Goal: Task Accomplishment & Management: Manage account settings

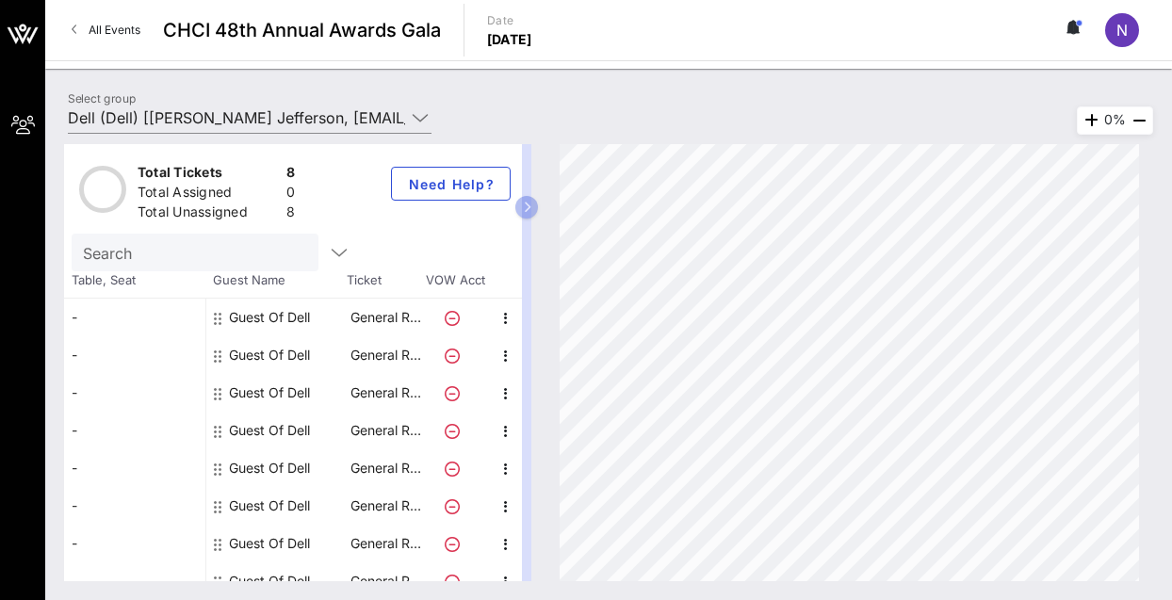
scroll to position [18, 0]
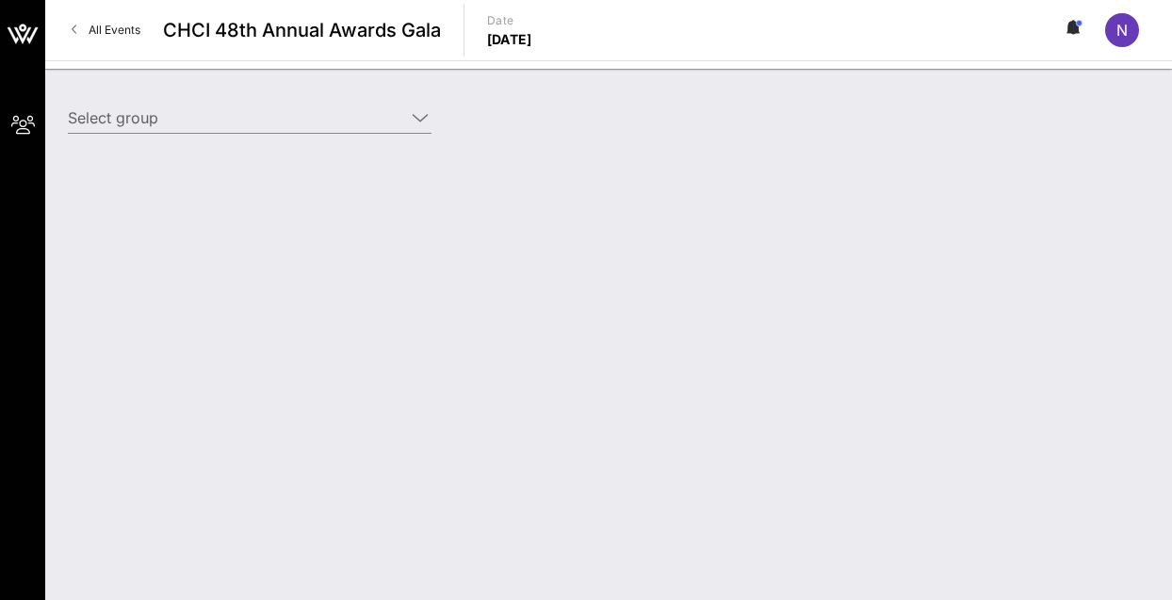
type input "Dell (Dell) [[PERSON_NAME] Jefferson, [EMAIL_ADDRESS][PERSON_NAME][DOMAIN_NAME]]"
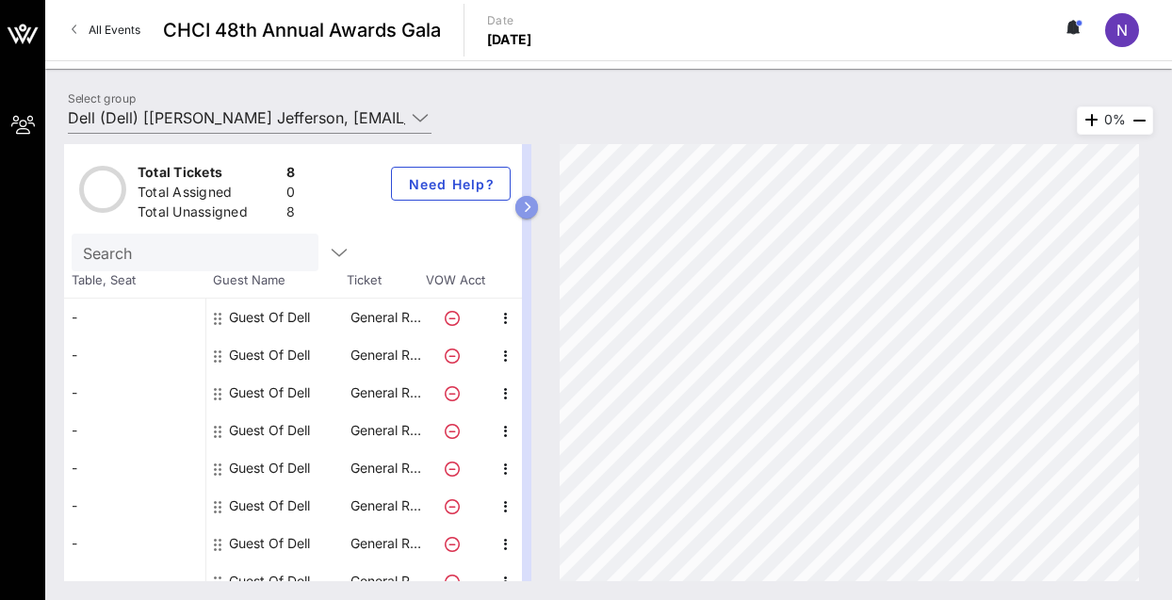
click at [538, 204] on button "button" at bounding box center [526, 207] width 23 height 23
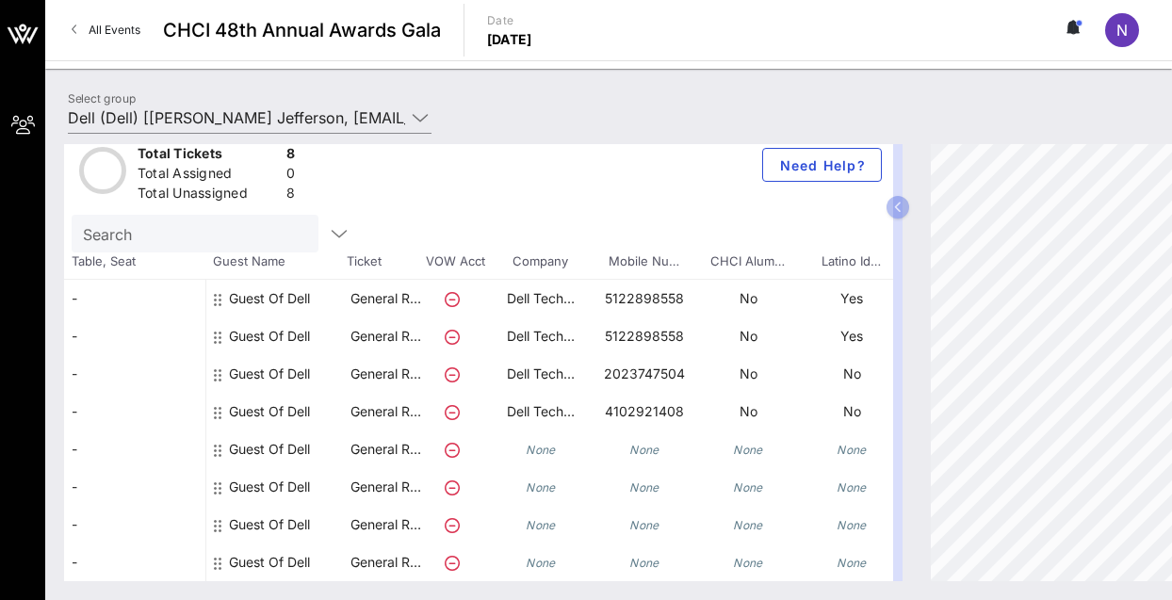
scroll to position [32, 264]
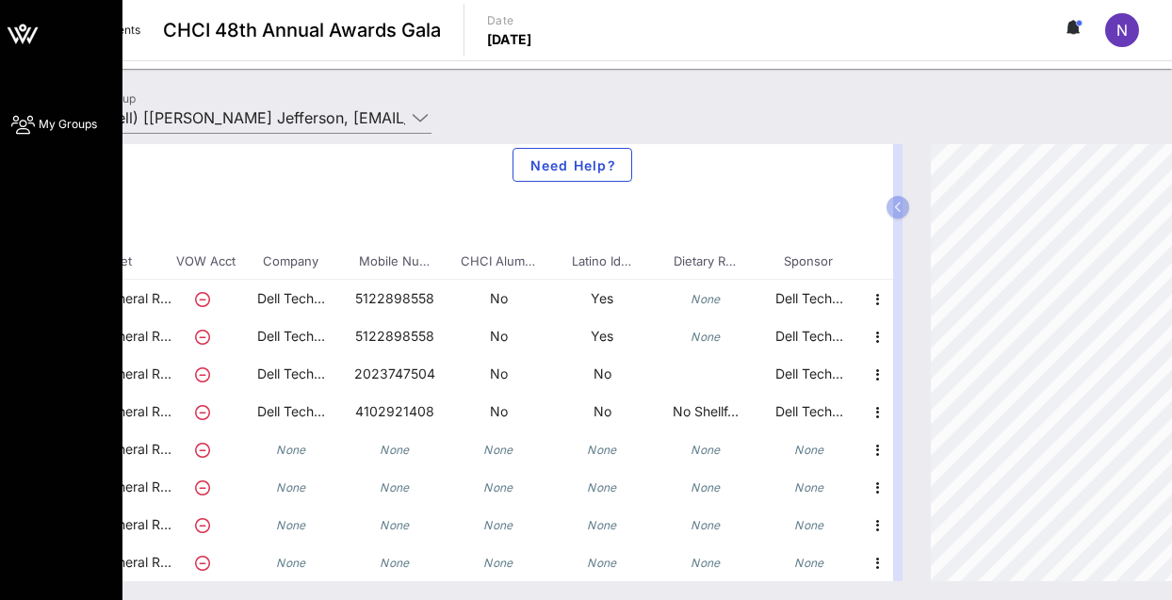
click at [29, 126] on icon at bounding box center [23, 124] width 24 height 3
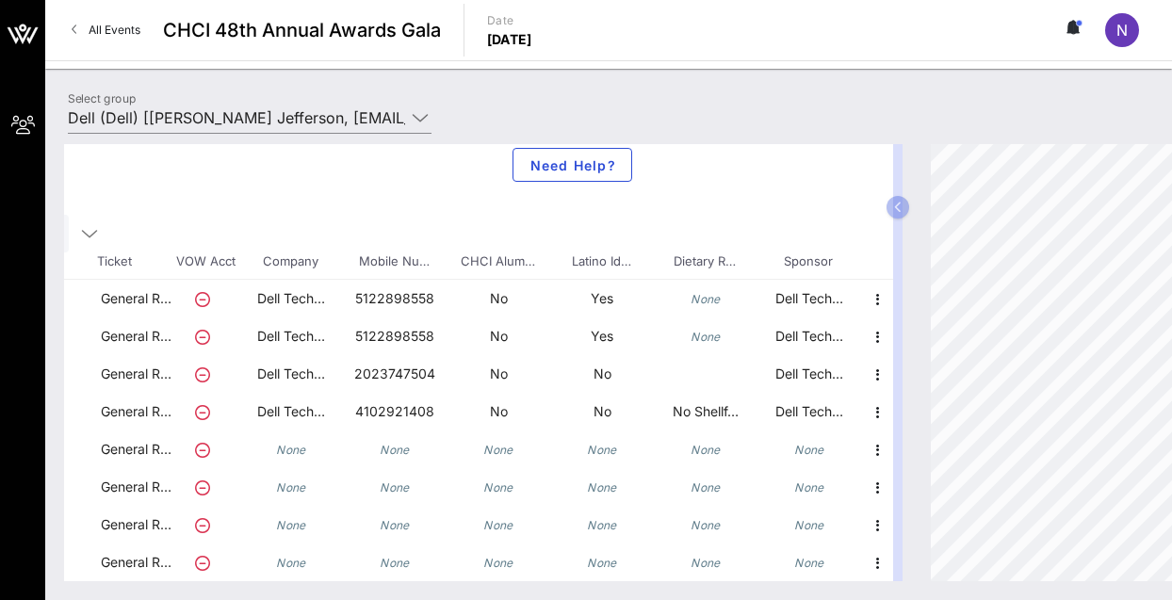
click at [1074, 26] on icon at bounding box center [1076, 27] width 6 height 11
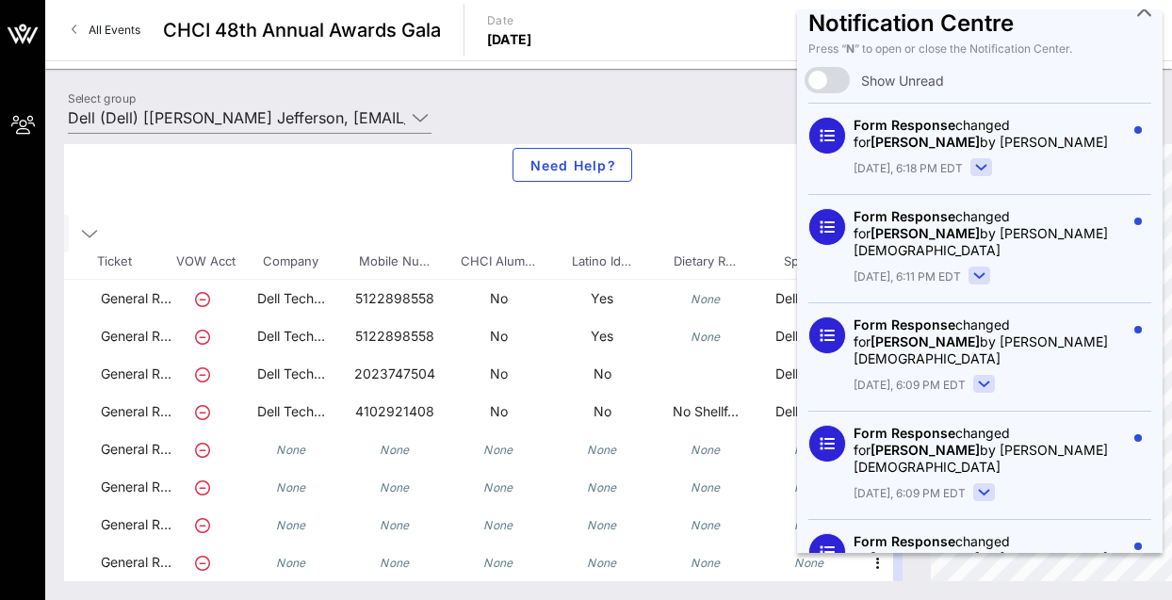
scroll to position [0, 0]
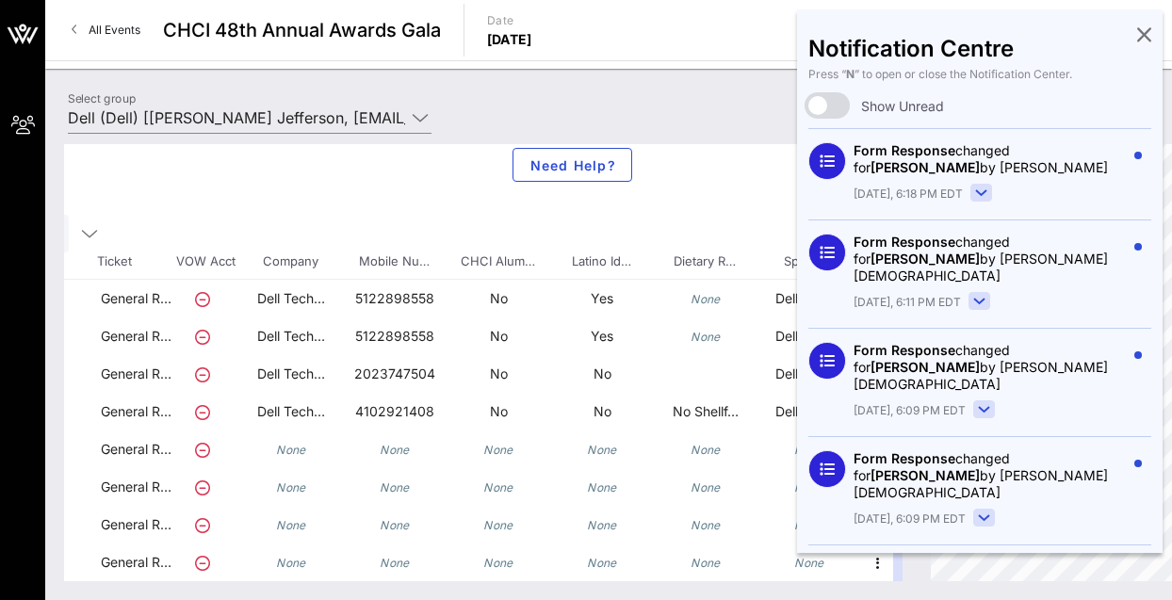
click at [985, 194] on rect at bounding box center [982, 193] width 21 height 17
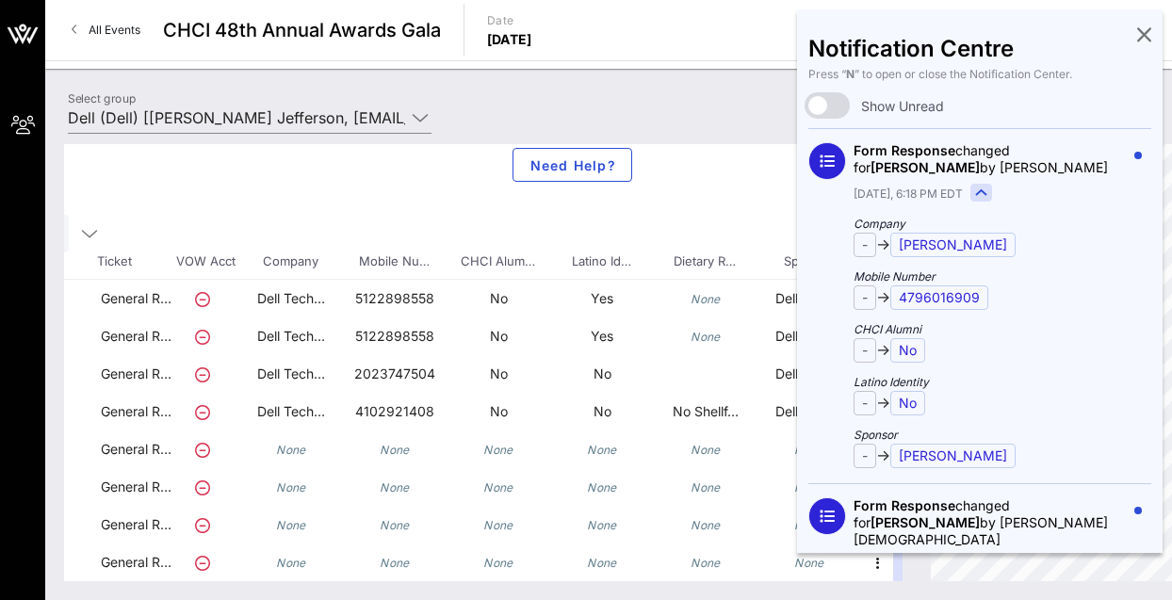
click at [985, 194] on rect at bounding box center [982, 193] width 21 height 17
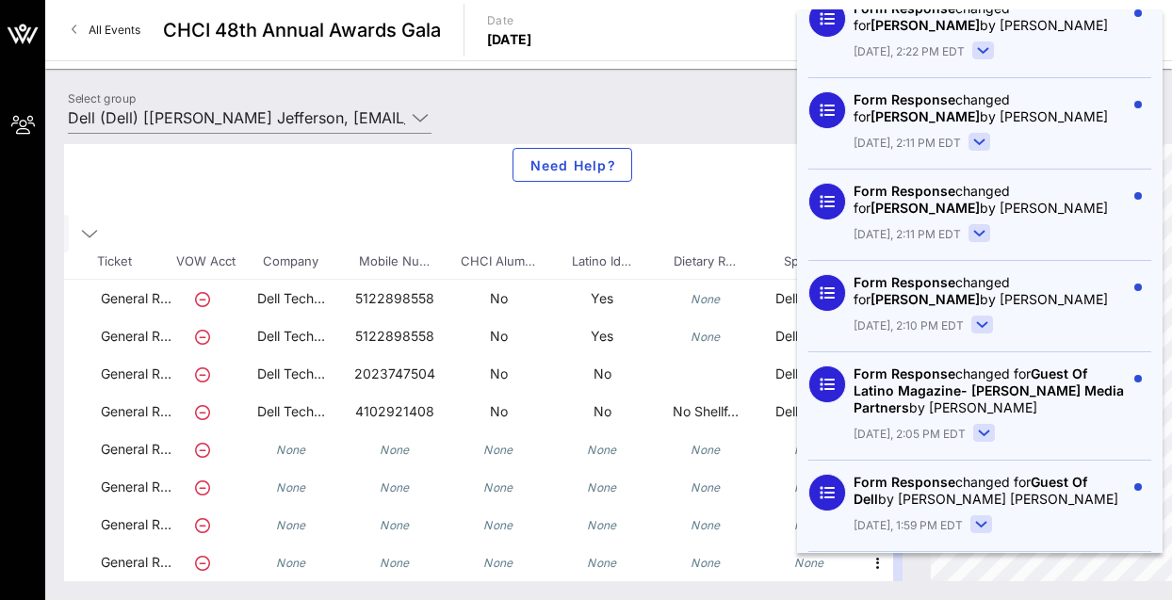
scroll to position [4386, 0]
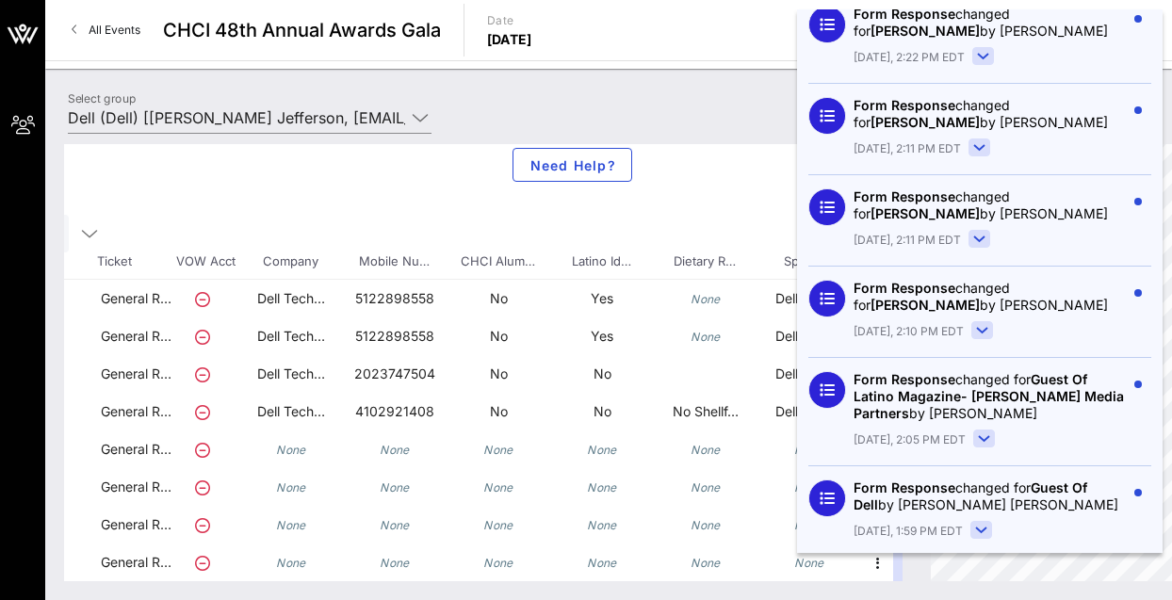
click at [982, 522] on rect at bounding box center [982, 530] width 21 height 17
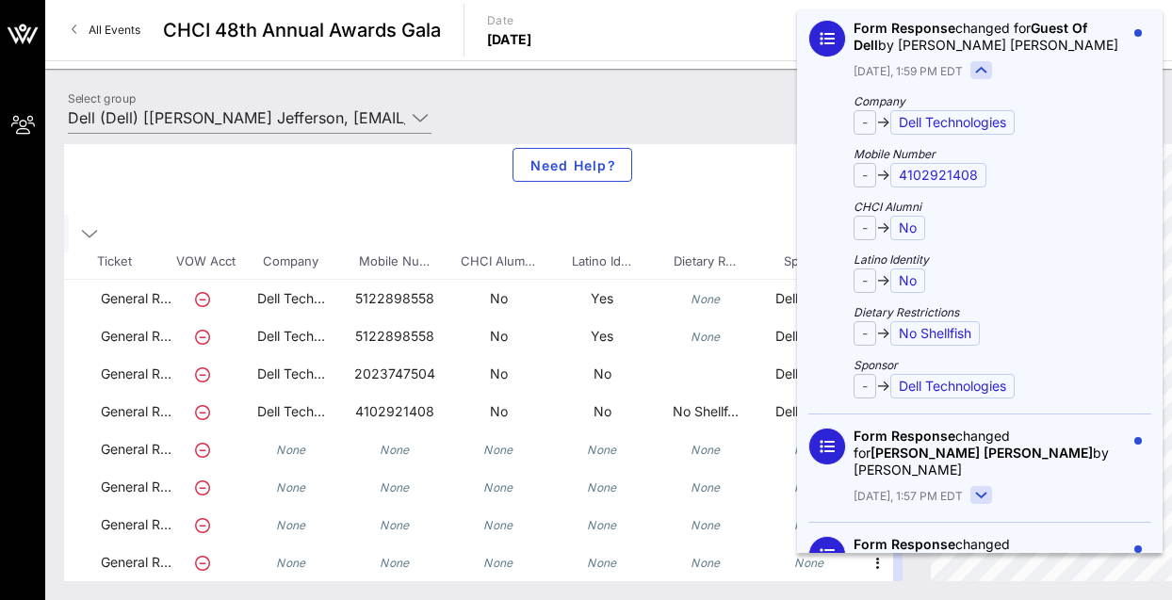
scroll to position [4846, 0]
click at [979, 486] on rect at bounding box center [982, 494] width 21 height 17
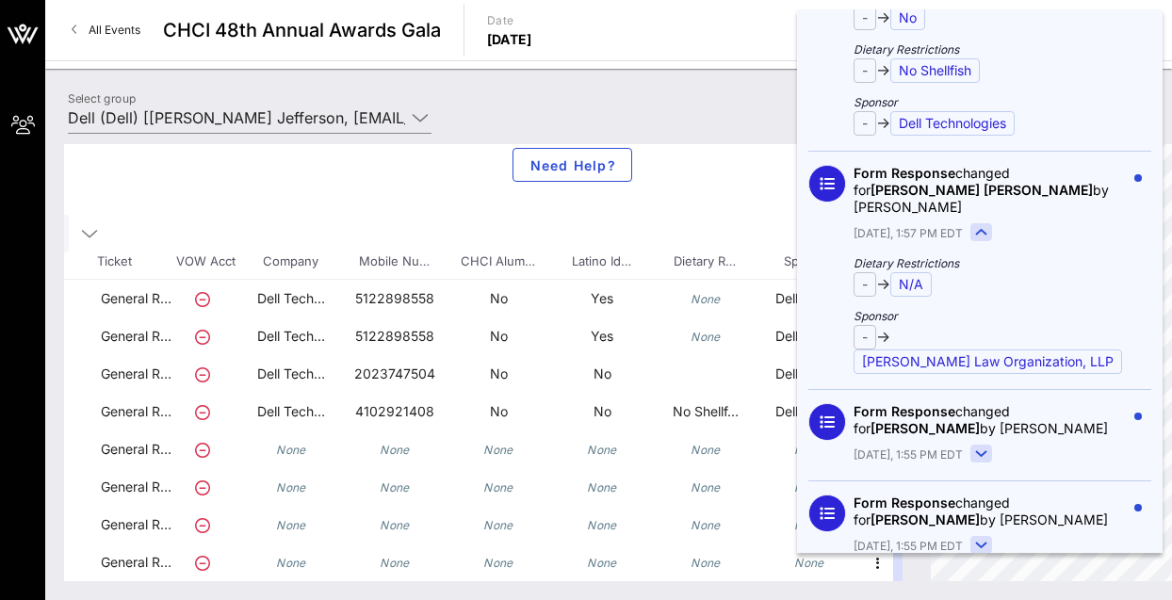
scroll to position [5109, 0]
click at [759, 190] on div "Total Tickets 8 Total Assigned 0 Total Unassigned 8 Need Help? Search Table, Se…" at bounding box center [478, 362] width 829 height 437
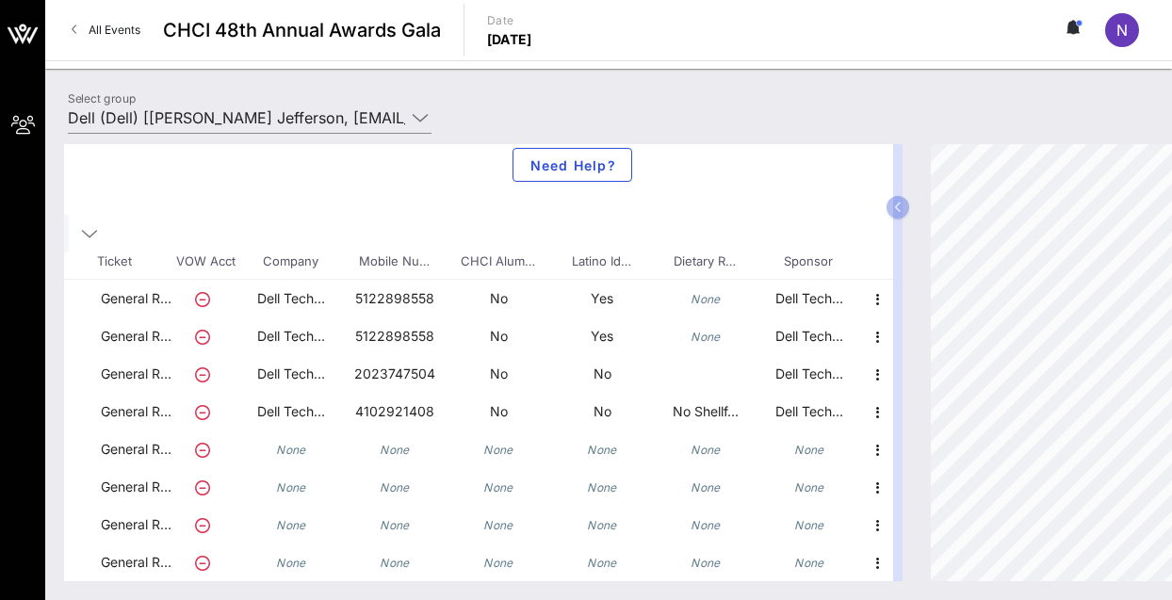
click at [1121, 34] on span "N" at bounding box center [1122, 30] width 11 height 19
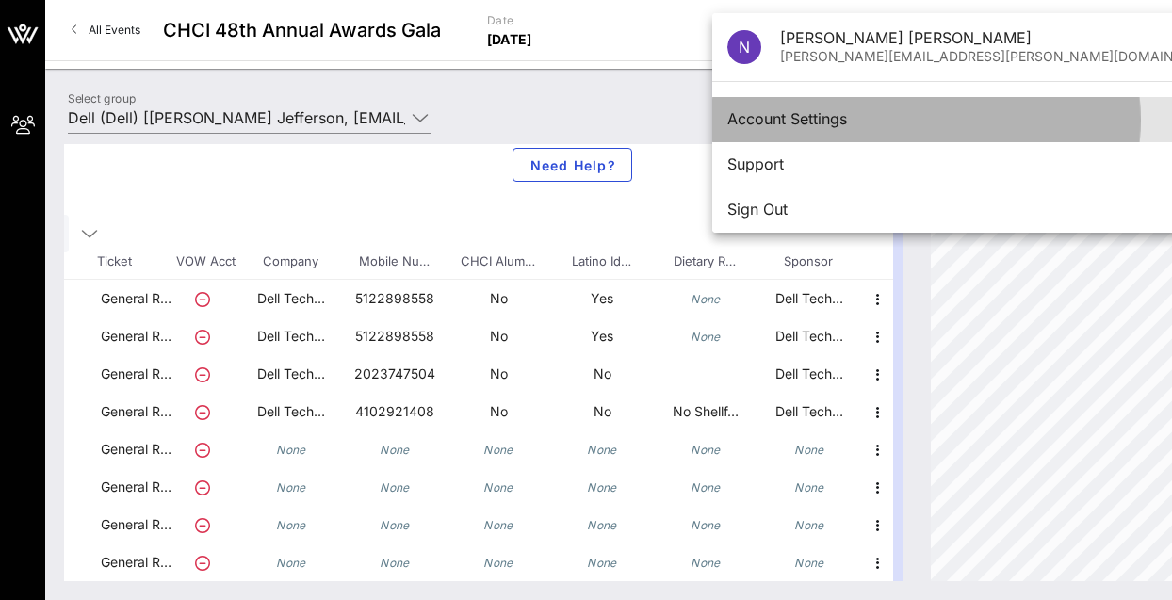
click at [818, 117] on div "Account Settings" at bounding box center [975, 119] width 497 height 18
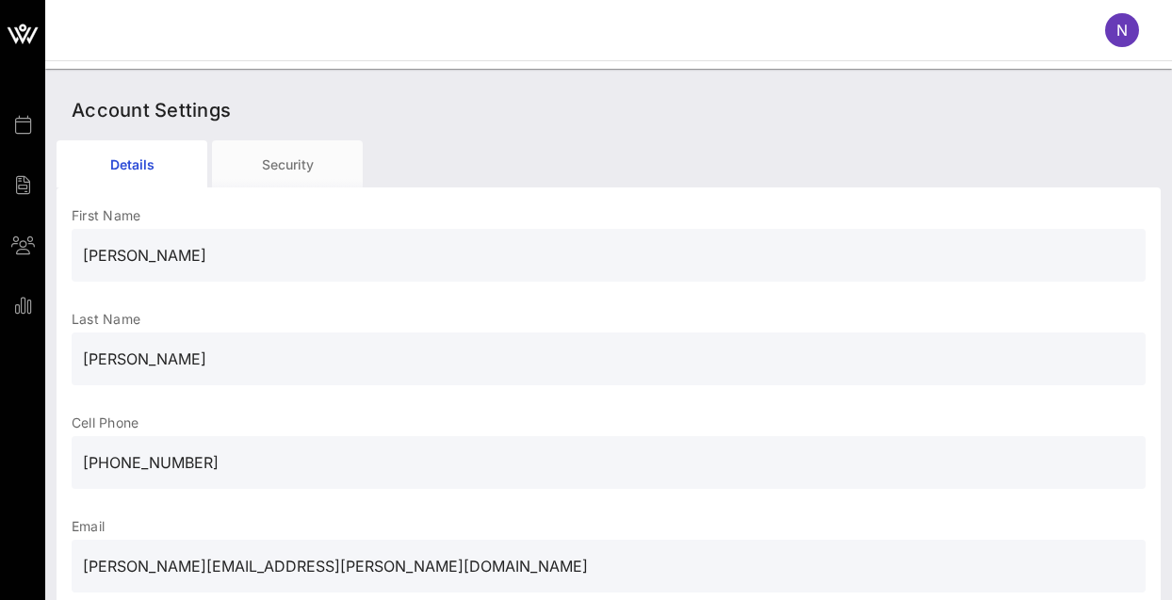
scroll to position [96, 0]
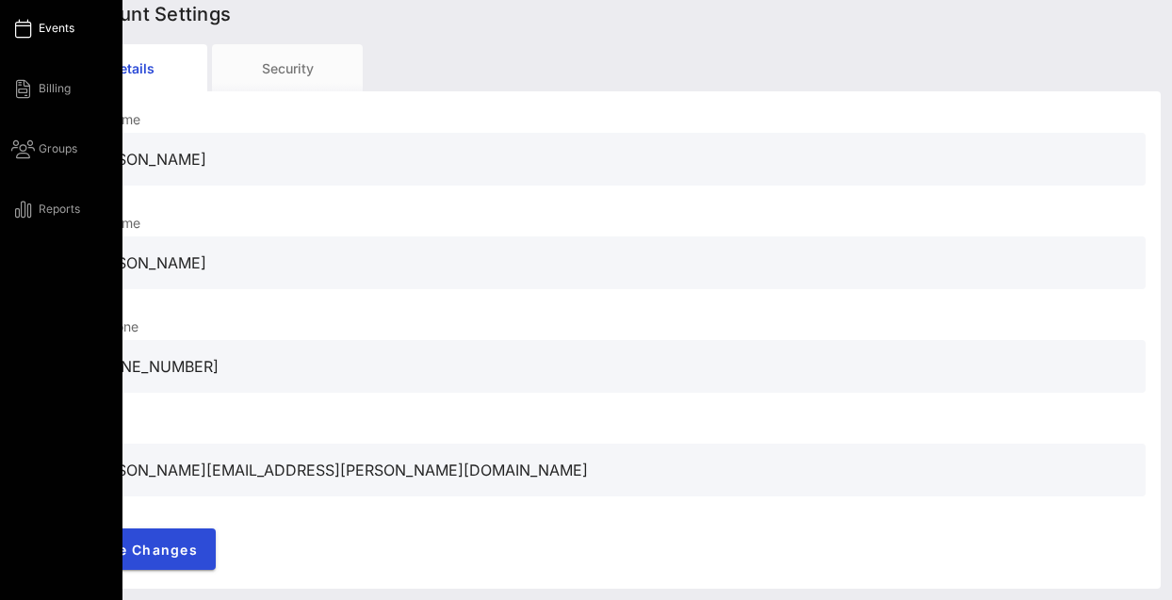
click at [57, 28] on span "Events" at bounding box center [57, 28] width 36 height 17
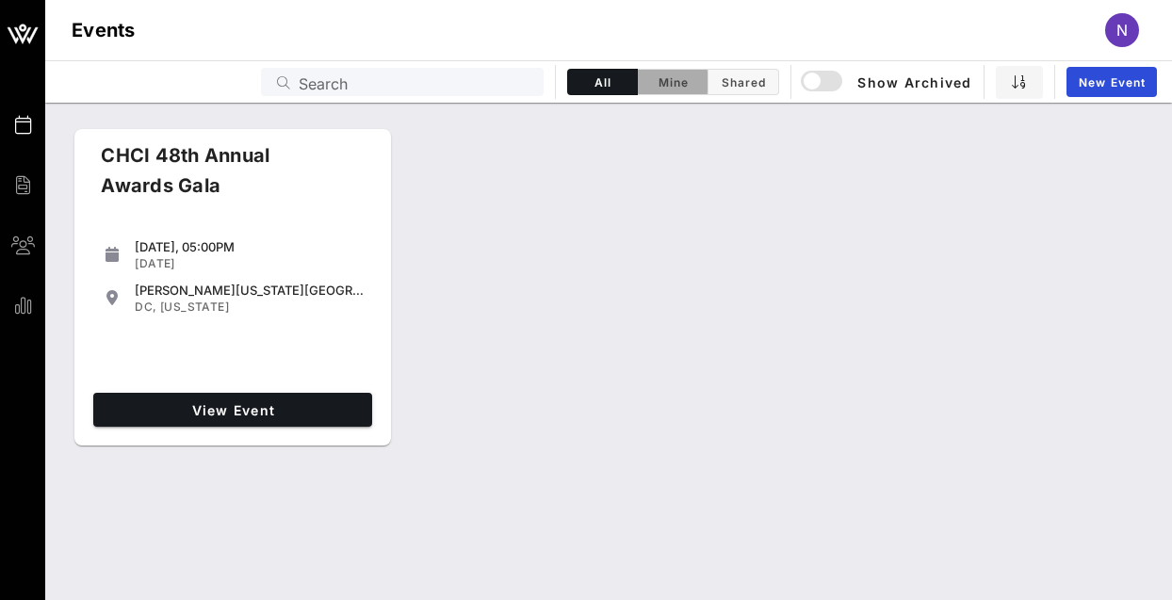
click at [685, 83] on span "Mine" at bounding box center [672, 82] width 47 height 14
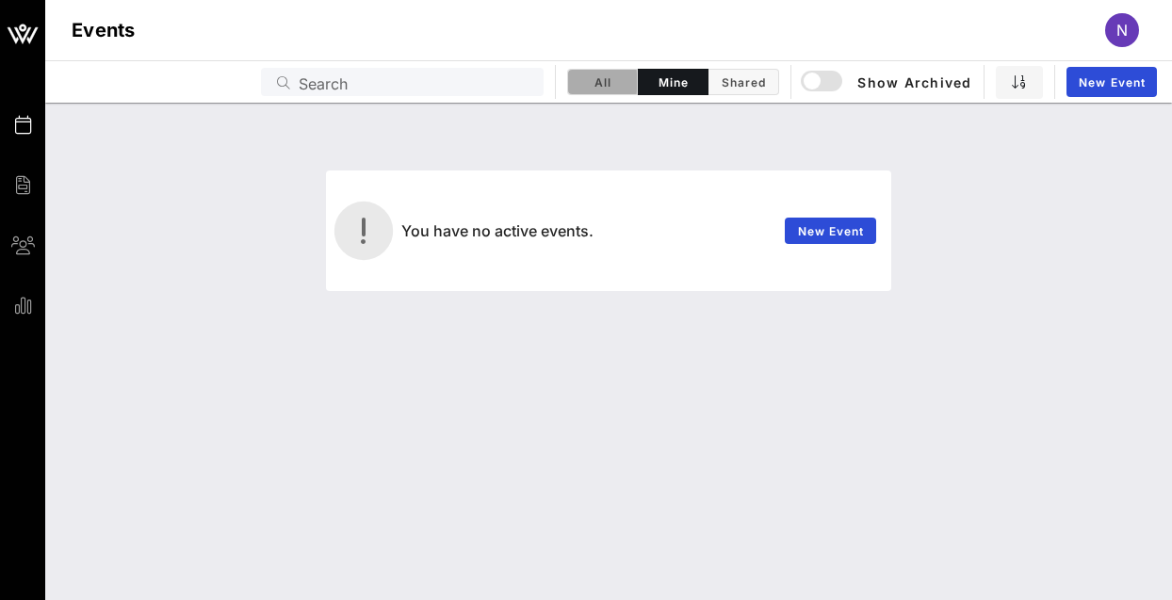
click at [596, 83] on span "All" at bounding box center [603, 82] width 46 height 14
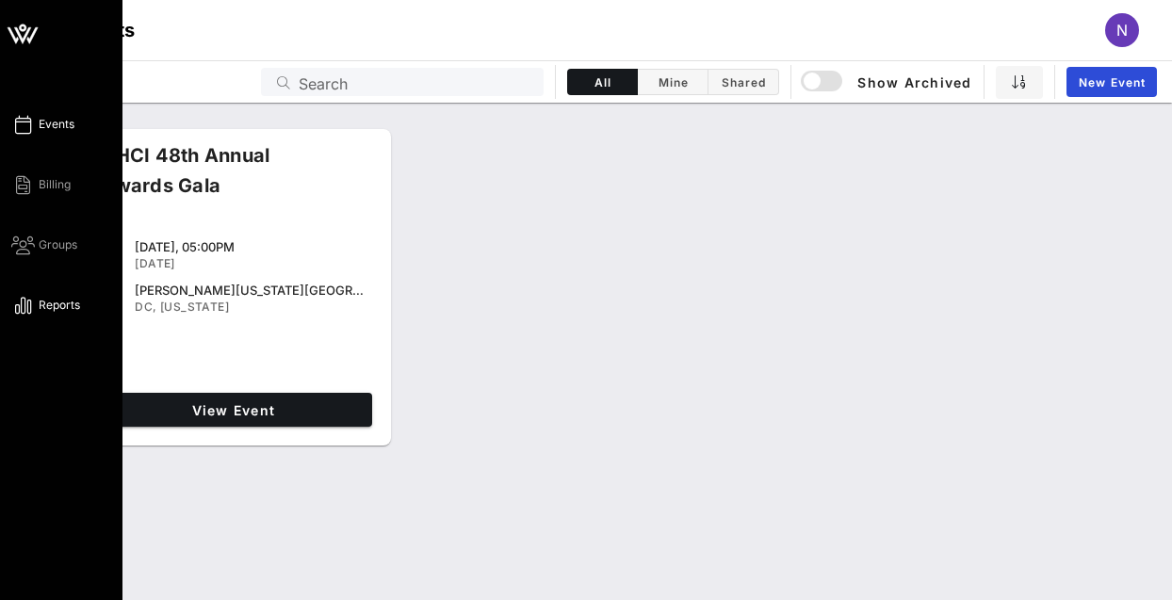
click at [54, 305] on span "Reports" at bounding box center [59, 305] width 41 height 17
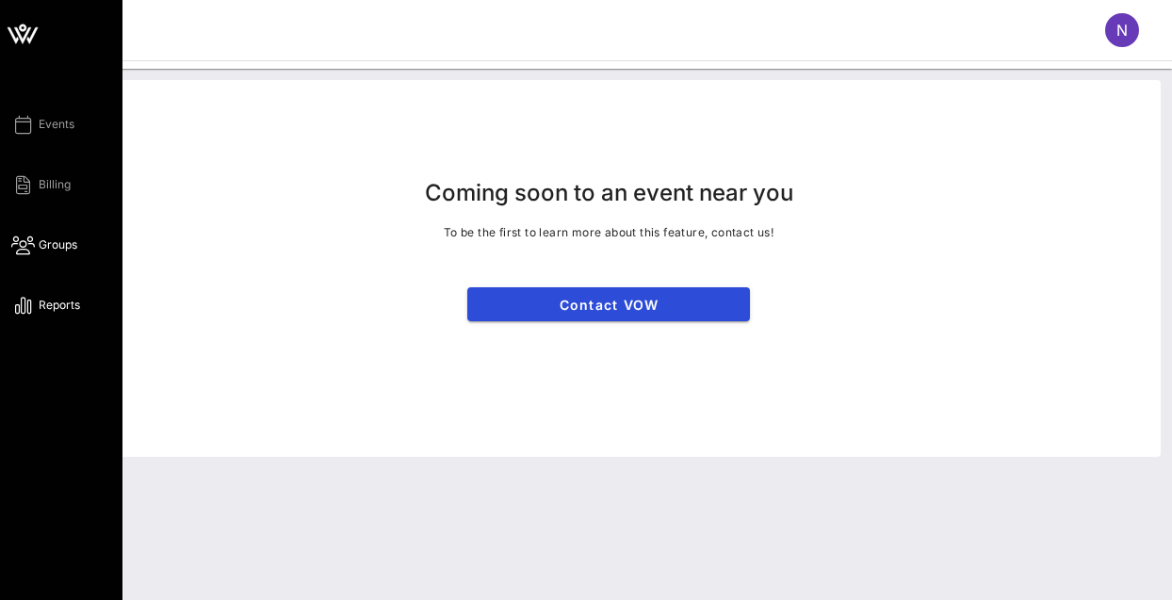
click at [15, 246] on icon at bounding box center [23, 245] width 24 height 3
click at [23, 184] on icon at bounding box center [23, 185] width 24 height 3
click at [43, 112] on div "Events Billing Groups Reports" at bounding box center [61, 300] width 123 height 600
click at [49, 123] on span "Events" at bounding box center [57, 124] width 36 height 17
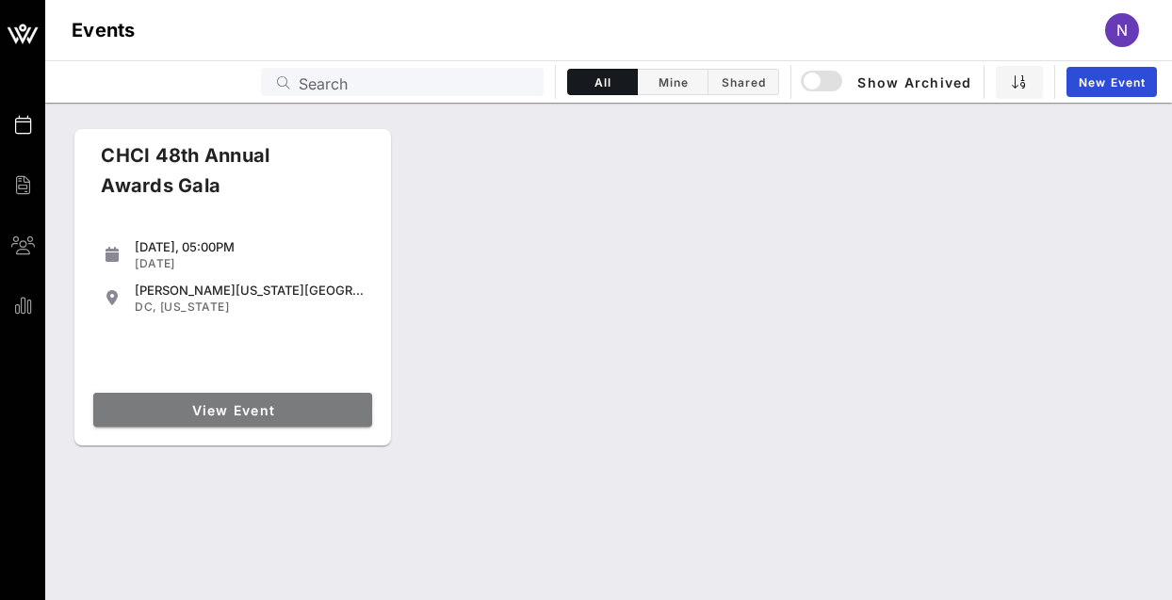
click at [287, 417] on span "View Event" at bounding box center [233, 410] width 264 height 16
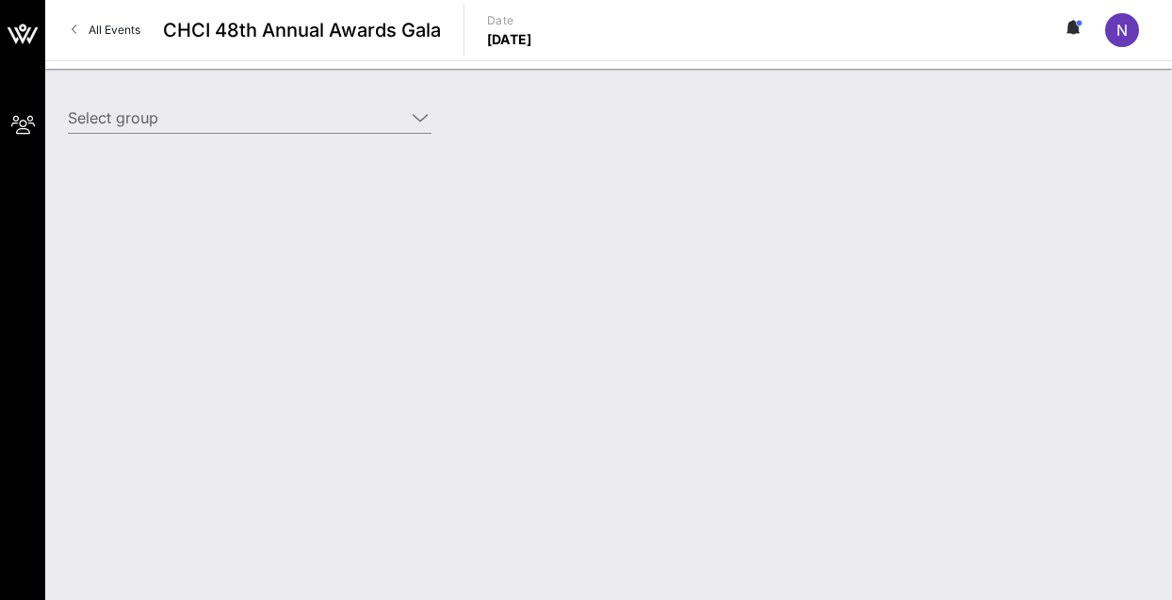
type input "Dell (Dell) [[PERSON_NAME] Jefferson, [EMAIL_ADDRESS][PERSON_NAME][DOMAIN_NAME]]"
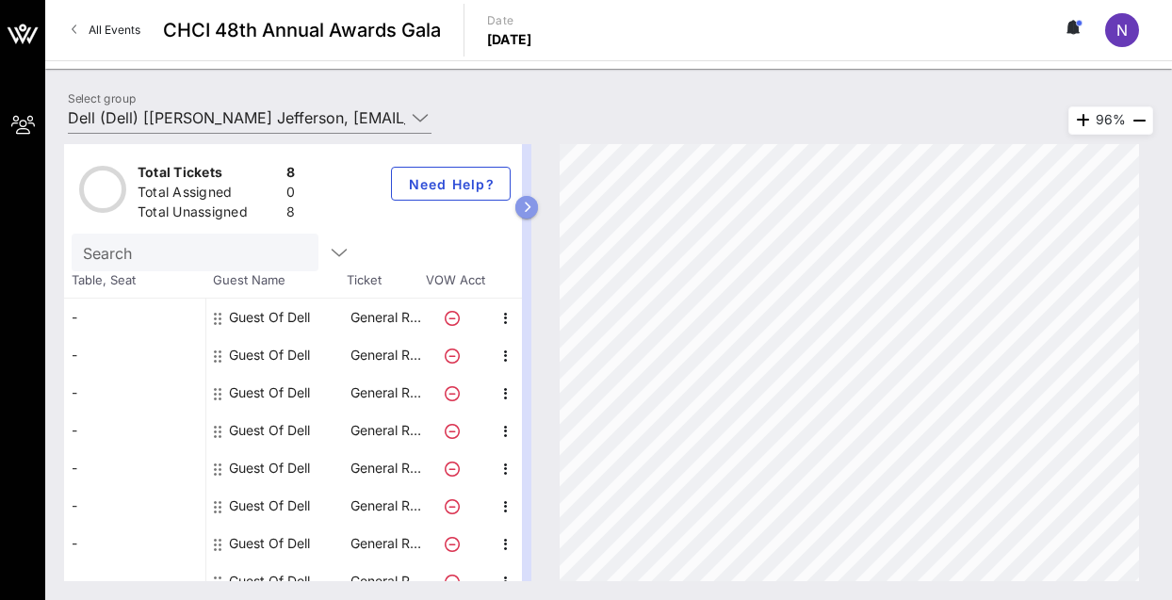
click at [538, 202] on button "button" at bounding box center [526, 207] width 23 height 23
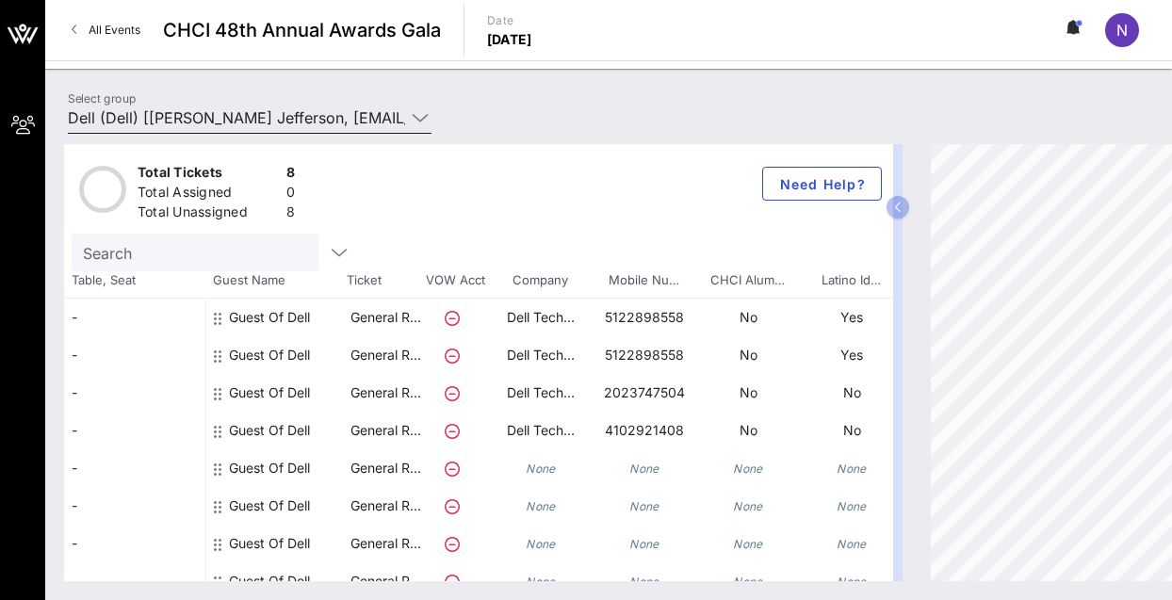
click at [425, 115] on icon at bounding box center [420, 117] width 17 height 23
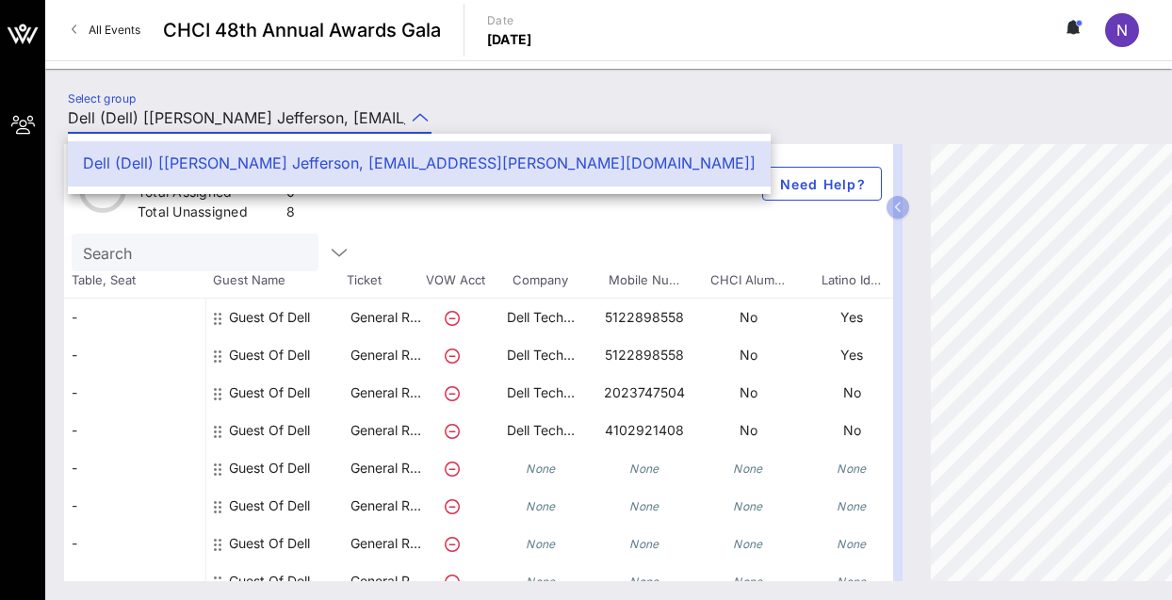
click at [536, 109] on div "Select group Dell (Dell) [Nicole Samuels Jefferson, nicole.jefferson@dell.com]" at bounding box center [609, 121] width 1104 height 66
